Goal: Check status

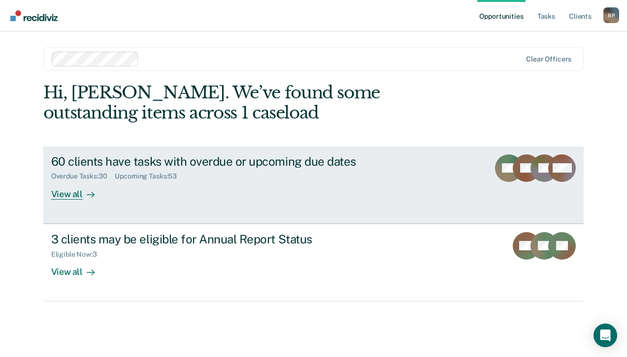
click at [62, 200] on link "60 clients have tasks with overdue or upcoming due dates Overdue Tasks : 30 Upc…" at bounding box center [313, 185] width 541 height 77
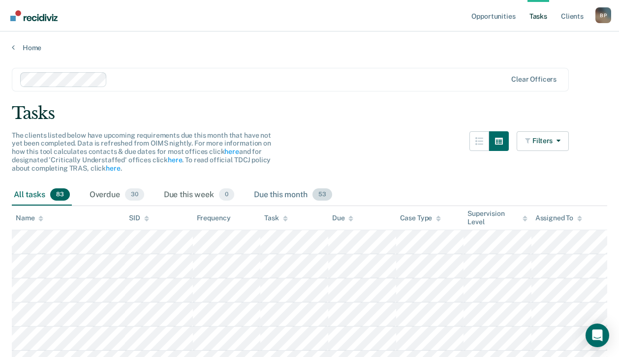
click at [295, 190] on div "Due this month 53" at bounding box center [293, 196] width 82 height 22
click at [383, 190] on div "All tasks 83 Overdue 30 Due this week 0 Due this month 53" at bounding box center [310, 196] width 596 height 22
click at [447, 180] on div "The clients listed below have upcoming requirements due this month that have no…" at bounding box center [290, 157] width 557 height 53
